Goal: Find specific page/section: Find specific page/section

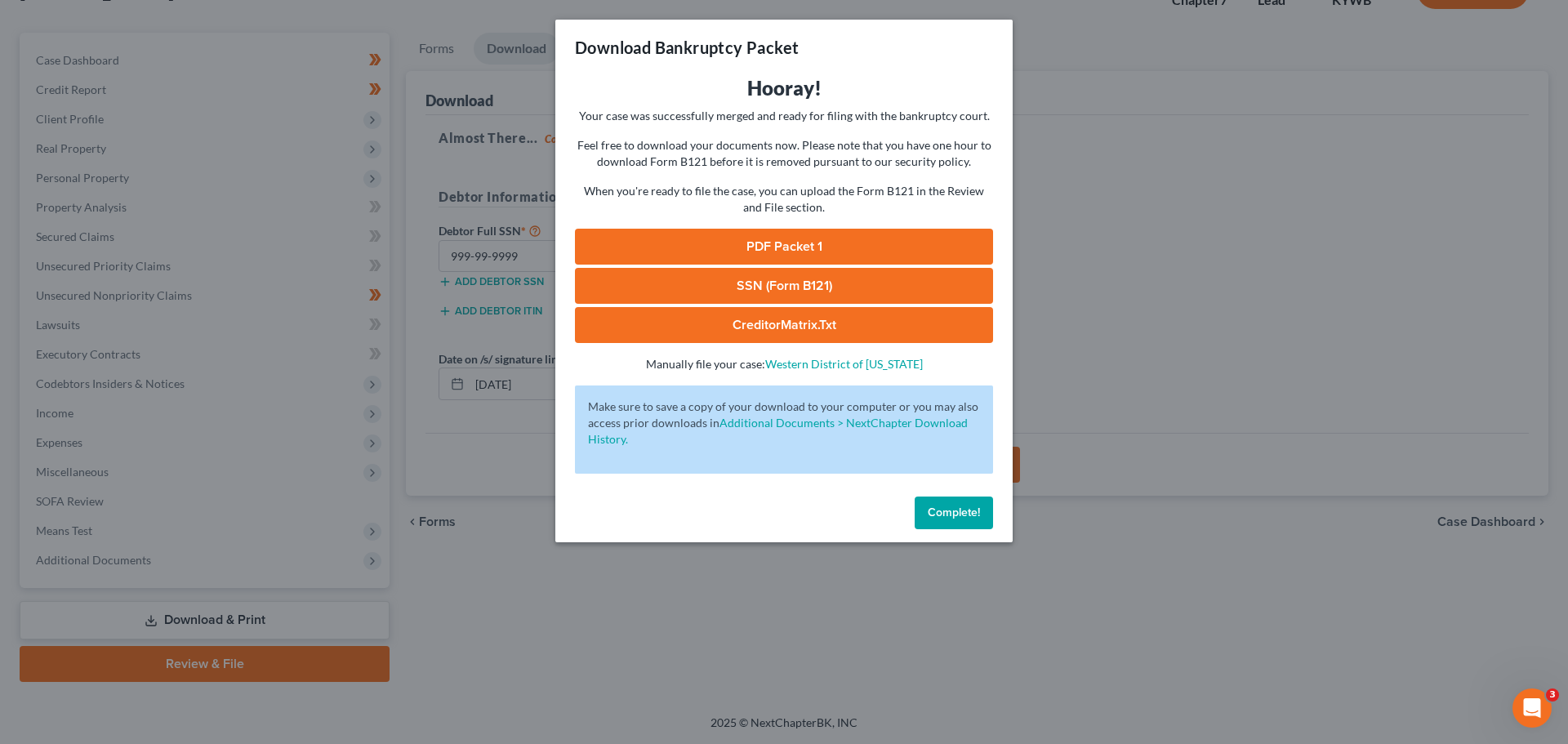
click at [972, 517] on span "Complete!" at bounding box center [954, 512] width 52 height 14
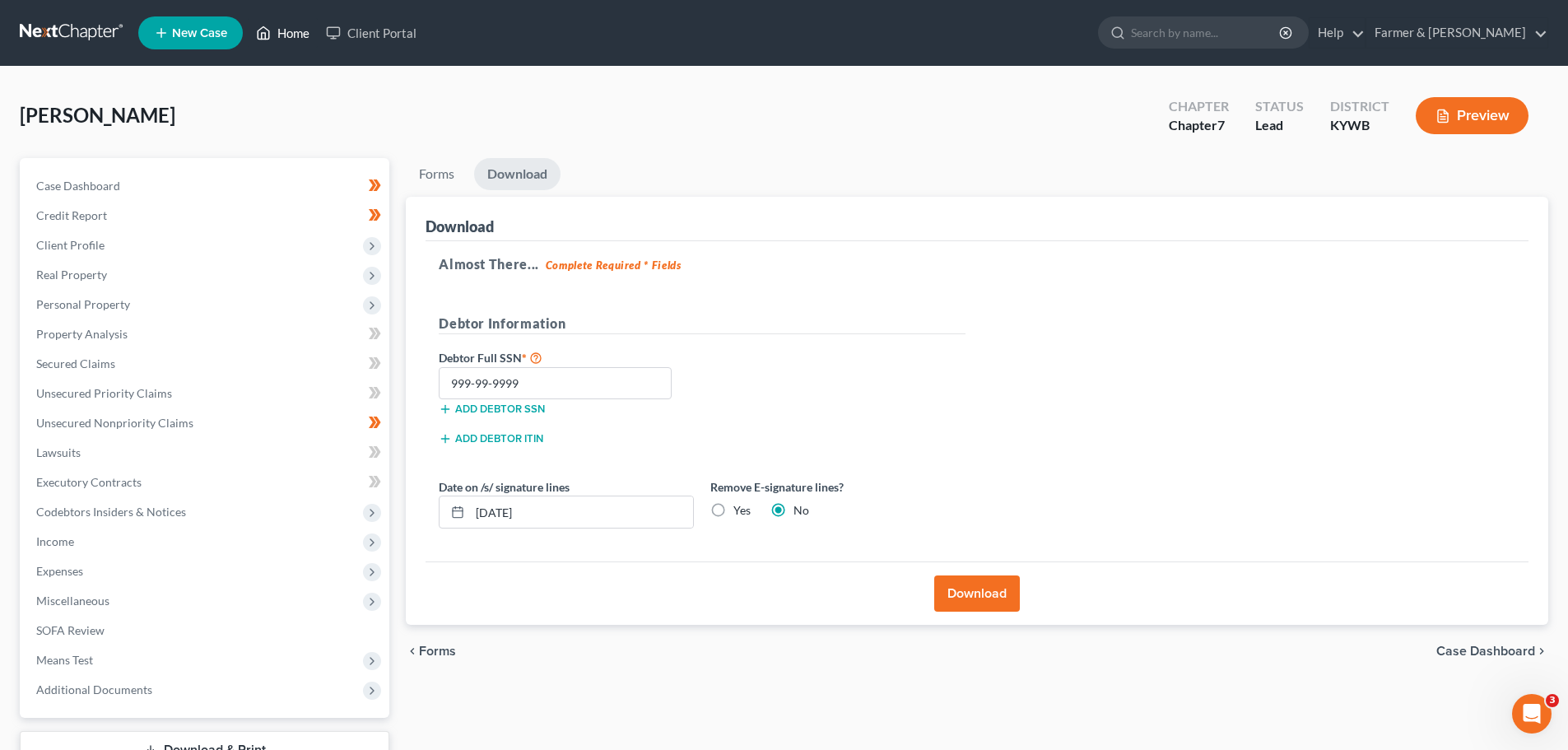
click at [296, 35] on link "Home" at bounding box center [283, 33] width 70 height 30
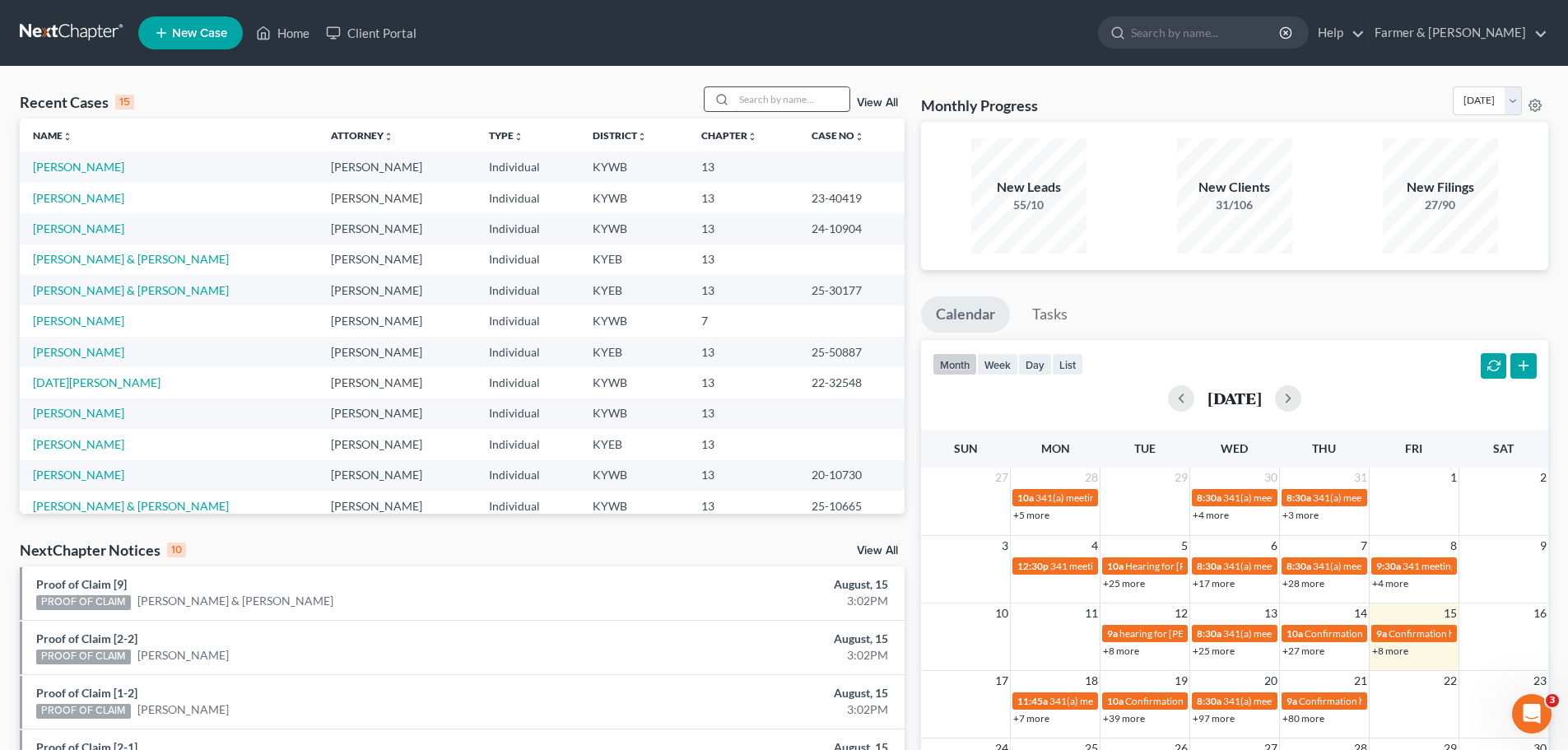
click at [750, 103] on input "search" at bounding box center [791, 99] width 116 height 24
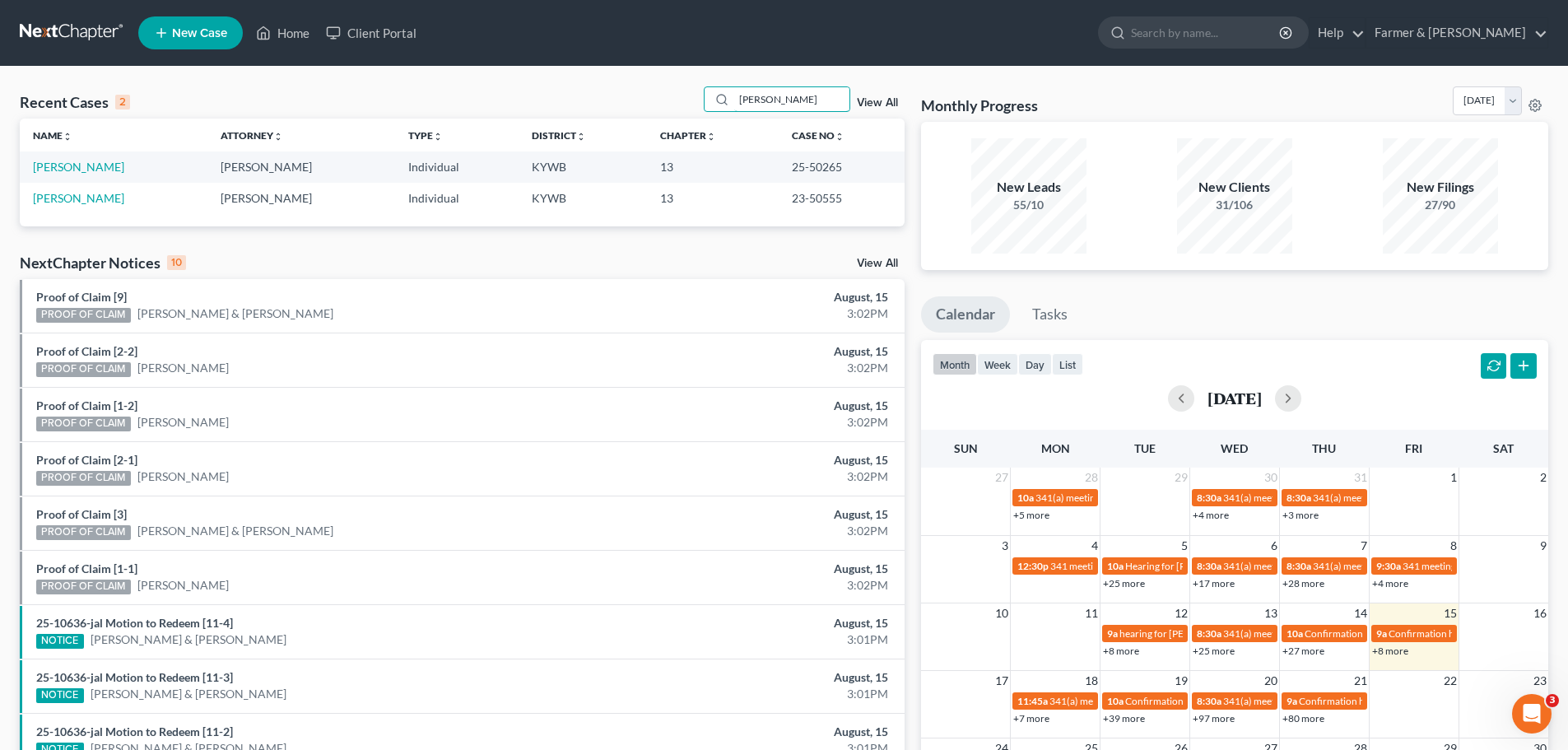
type input "[PERSON_NAME]"
click at [111, 170] on link "[PERSON_NAME]" at bounding box center [79, 166] width 91 height 14
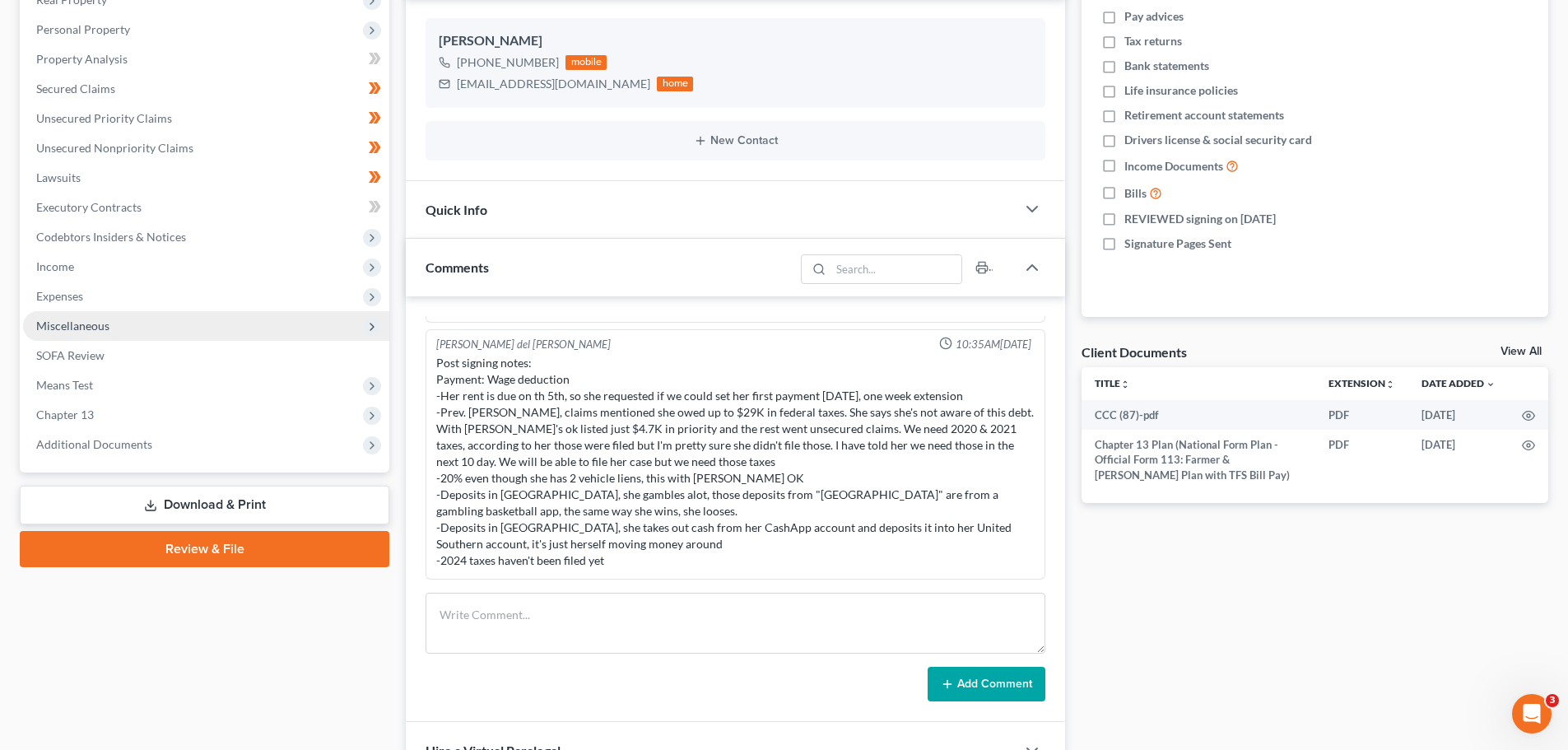
scroll to position [384, 0]
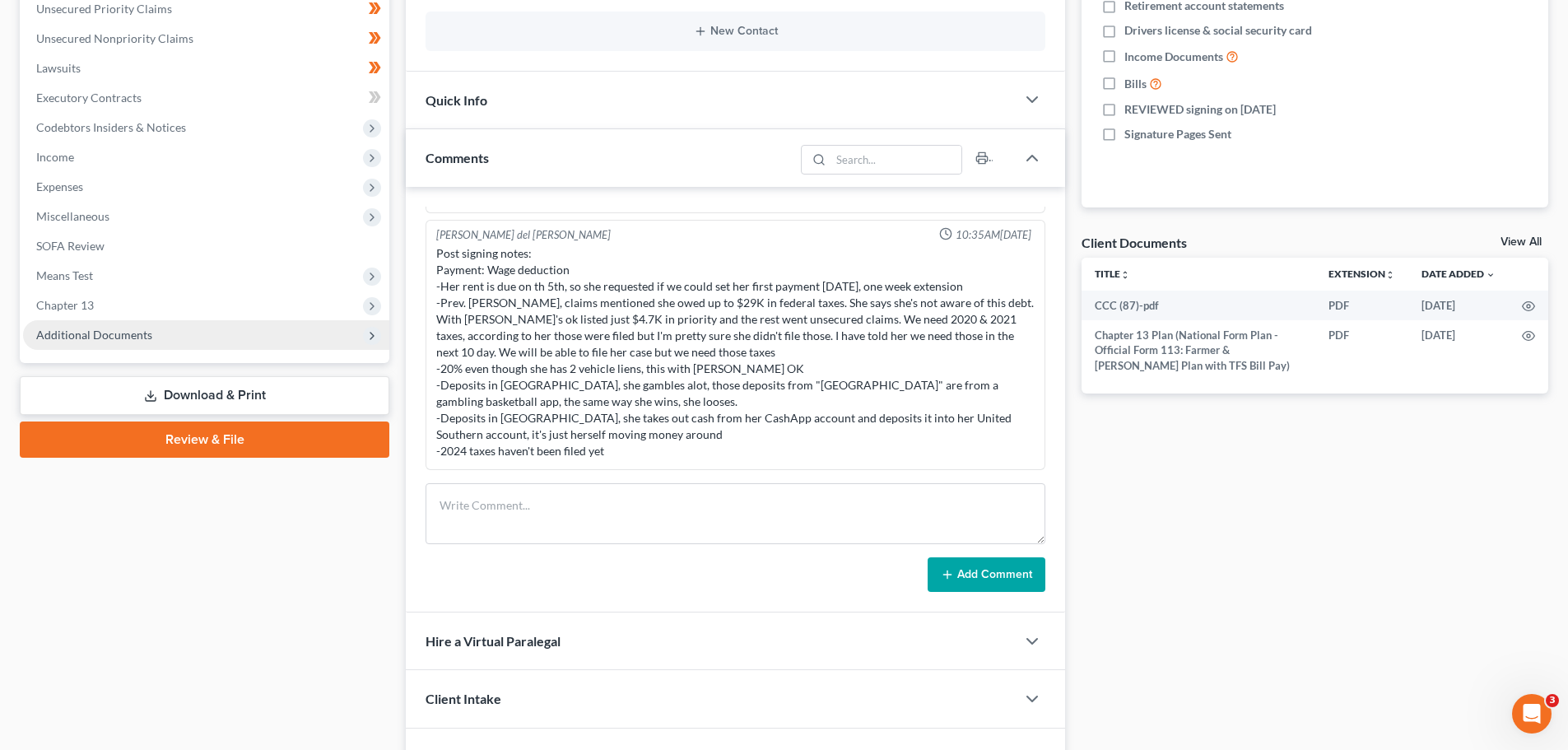
click at [88, 343] on span "Additional Documents" at bounding box center [206, 335] width 366 height 30
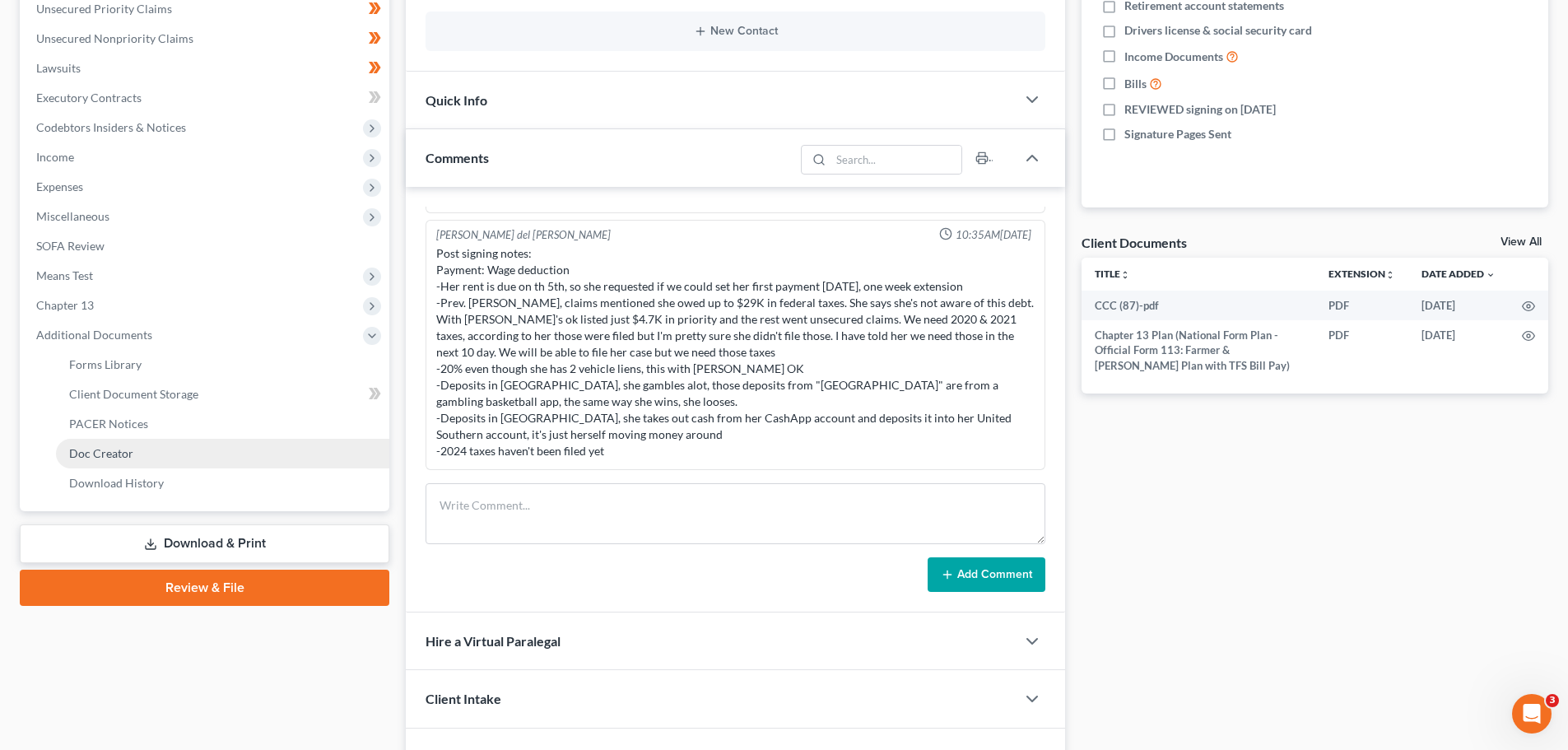
click at [102, 447] on span "Doc Creator" at bounding box center [101, 453] width 64 height 14
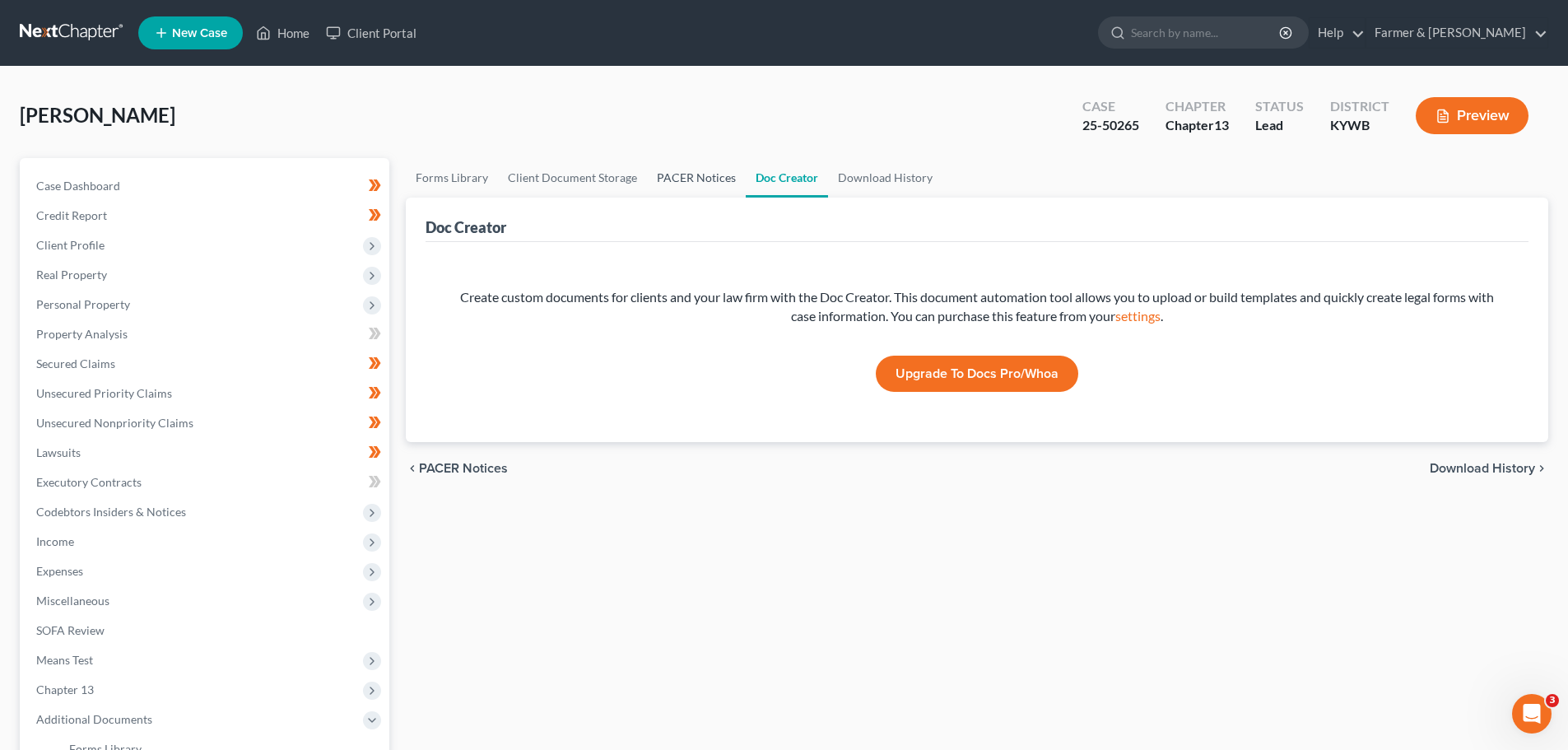
click at [676, 186] on link "PACER Notices" at bounding box center [696, 178] width 99 height 40
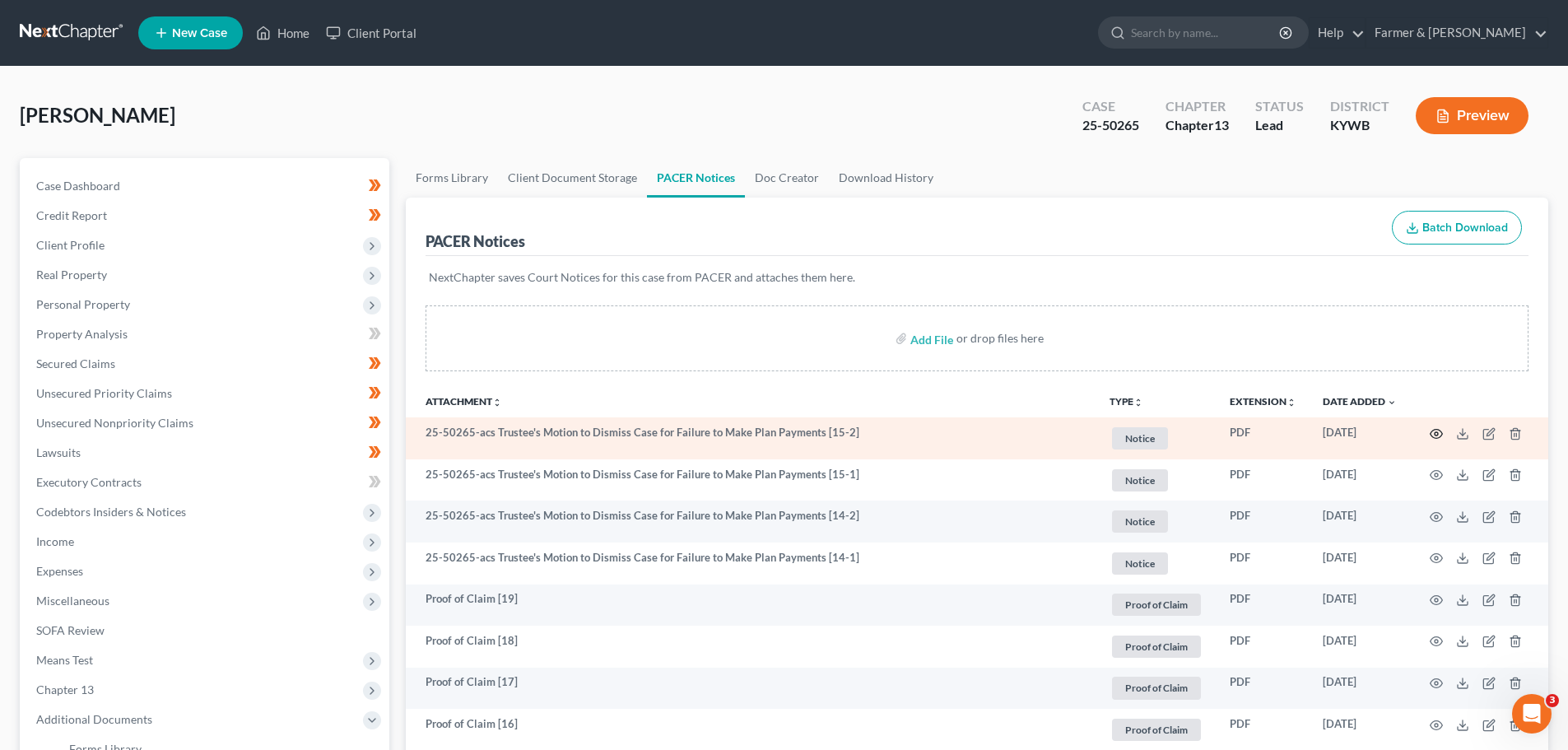
click at [1432, 432] on icon "button" at bounding box center [1436, 433] width 12 height 9
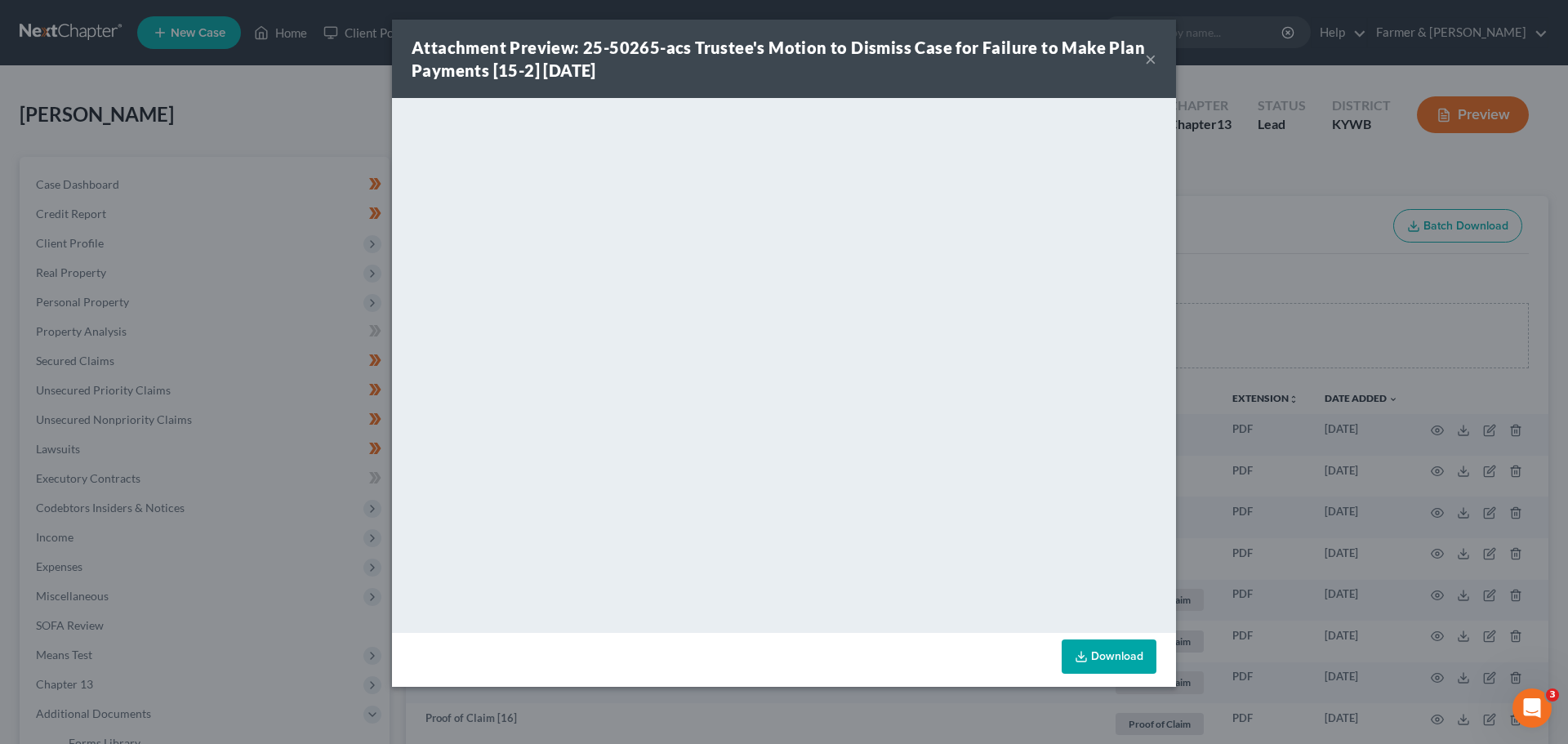
click at [1152, 57] on button "×" at bounding box center [1151, 59] width 12 height 20
